Goal: Navigation & Orientation: Find specific page/section

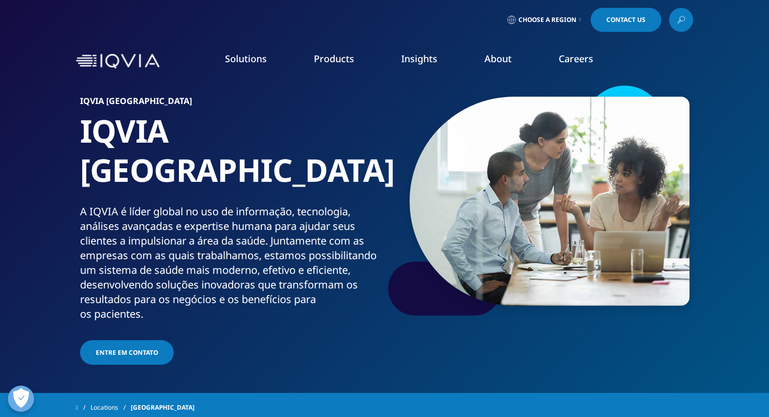
click at [555, 18] on span "Choose a Region" at bounding box center [547, 20] width 58 height 8
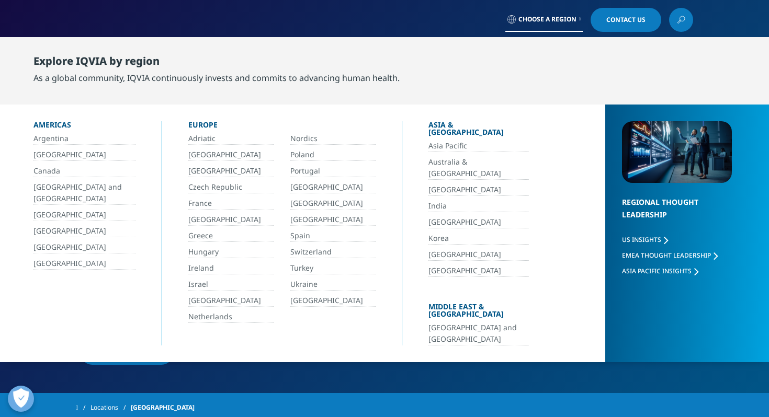
click at [44, 155] on link "[GEOGRAPHIC_DATA]" at bounding box center [84, 155] width 102 height 12
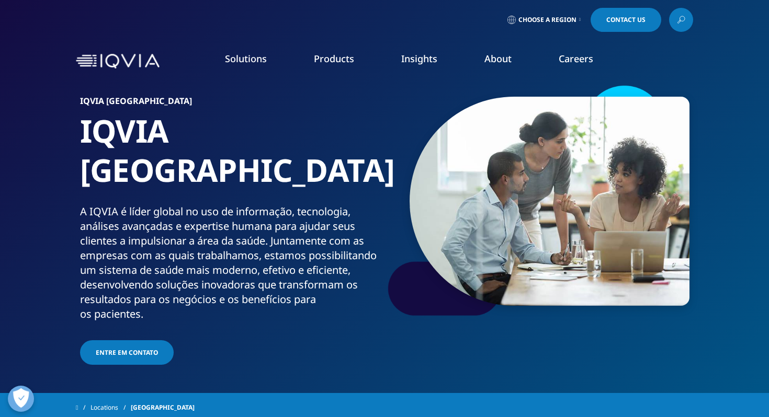
click at [619, 132] on link "Health Data Apps & AI" at bounding box center [675, 132] width 178 height 12
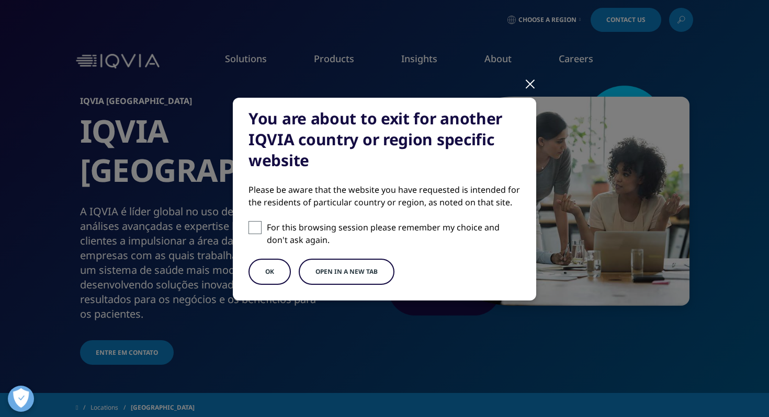
click at [259, 229] on span at bounding box center [254, 227] width 13 height 13
click at [259, 229] on input "For this browsing session please remember my choice and don't ask again." at bounding box center [254, 227] width 13 height 13
checkbox input "true"
click at [277, 271] on button "OK" at bounding box center [269, 272] width 42 height 26
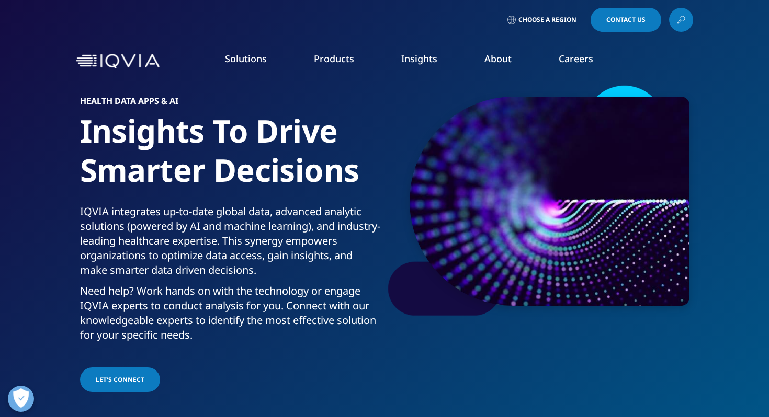
click at [571, 18] on span "Choose a Region" at bounding box center [547, 20] width 58 height 8
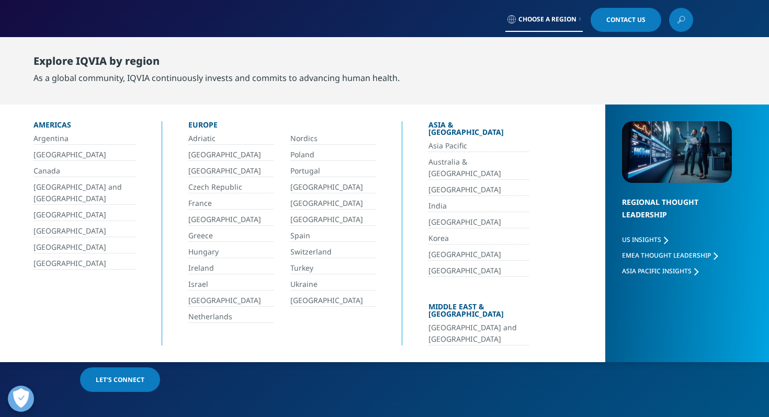
click at [41, 156] on link "[GEOGRAPHIC_DATA]" at bounding box center [84, 155] width 102 height 12
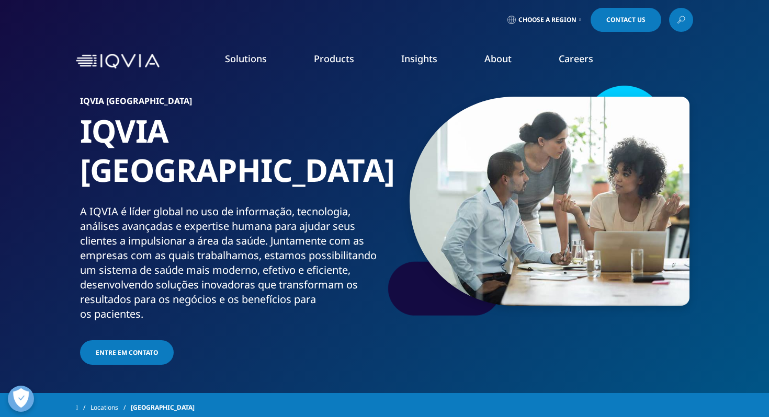
click at [115, 58] on img at bounding box center [118, 61] width 84 height 15
